Goal: Navigation & Orientation: Find specific page/section

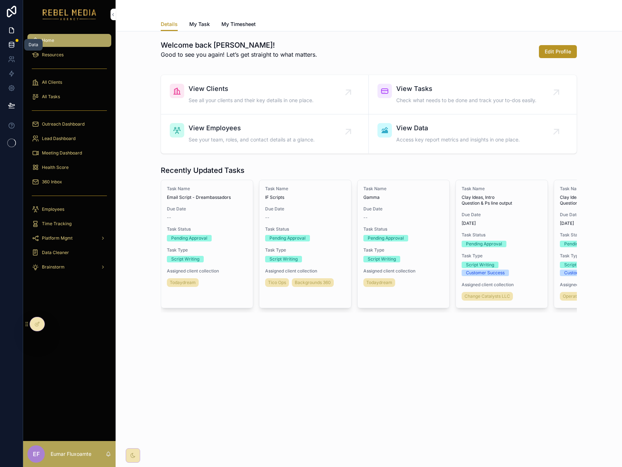
click at [16, 45] on link at bounding box center [11, 45] width 23 height 14
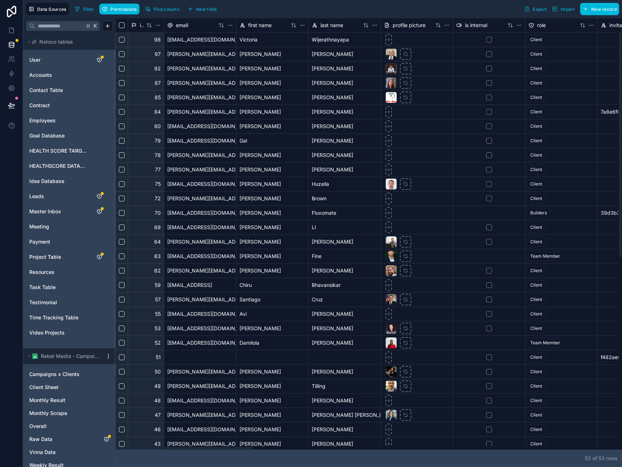
drag, startPoint x: 238, startPoint y: 448, endPoint x: 179, endPoint y: 381, distance: 88.5
click at [182, 447] on div at bounding box center [184, 448] width 137 height 3
click at [232, 26] on html "Data Sources Filter Permissions Find column New field Export Import New record …" at bounding box center [311, 233] width 622 height 467
click at [281, 9] on html "Data Sources Filter Permissions Find column New field Export Import New record …" at bounding box center [311, 233] width 622 height 467
click at [65, 64] on div "User" at bounding box center [69, 60] width 87 height 12
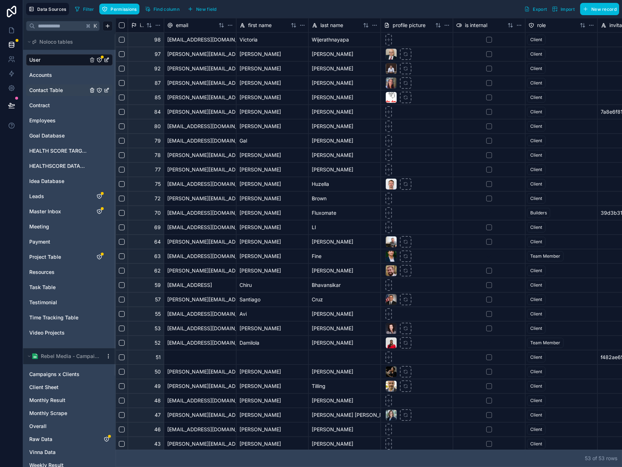
click at [65, 92] on link "Contact Table" at bounding box center [58, 90] width 58 height 7
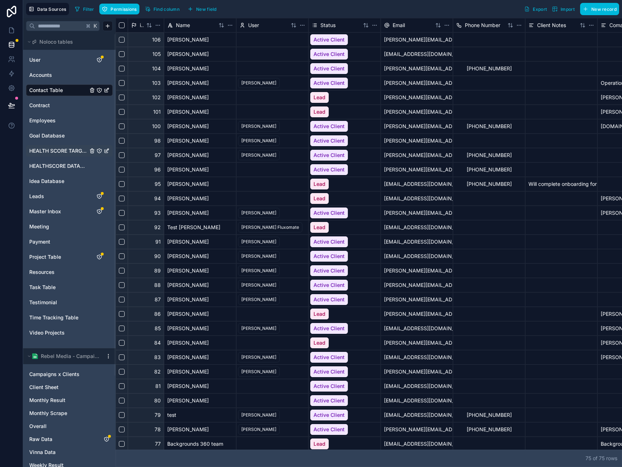
click at [69, 153] on span "HEALTH SCORE TARGET" at bounding box center [58, 150] width 58 height 7
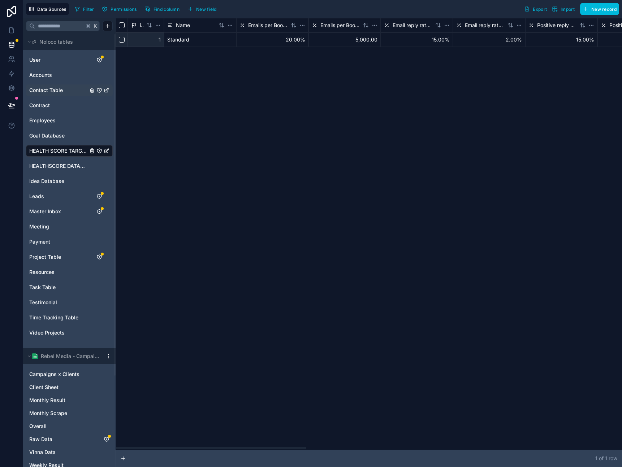
click at [215, 40] on div "Standard" at bounding box center [200, 39] width 72 height 14
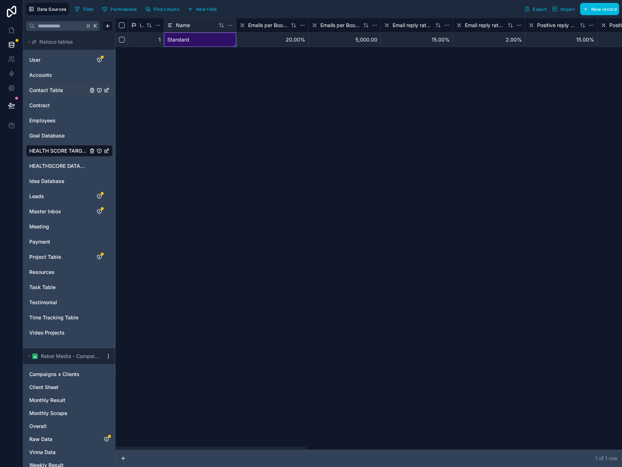
click at [232, 25] on html "Data Sources Filter Permissions Find column New field Export Import New record …" at bounding box center [311, 233] width 622 height 467
click at [318, 172] on html "Data Sources Filter Permissions Find column New field Export Import New record …" at bounding box center [311, 233] width 622 height 467
